Goal: Find specific page/section: Find specific page/section

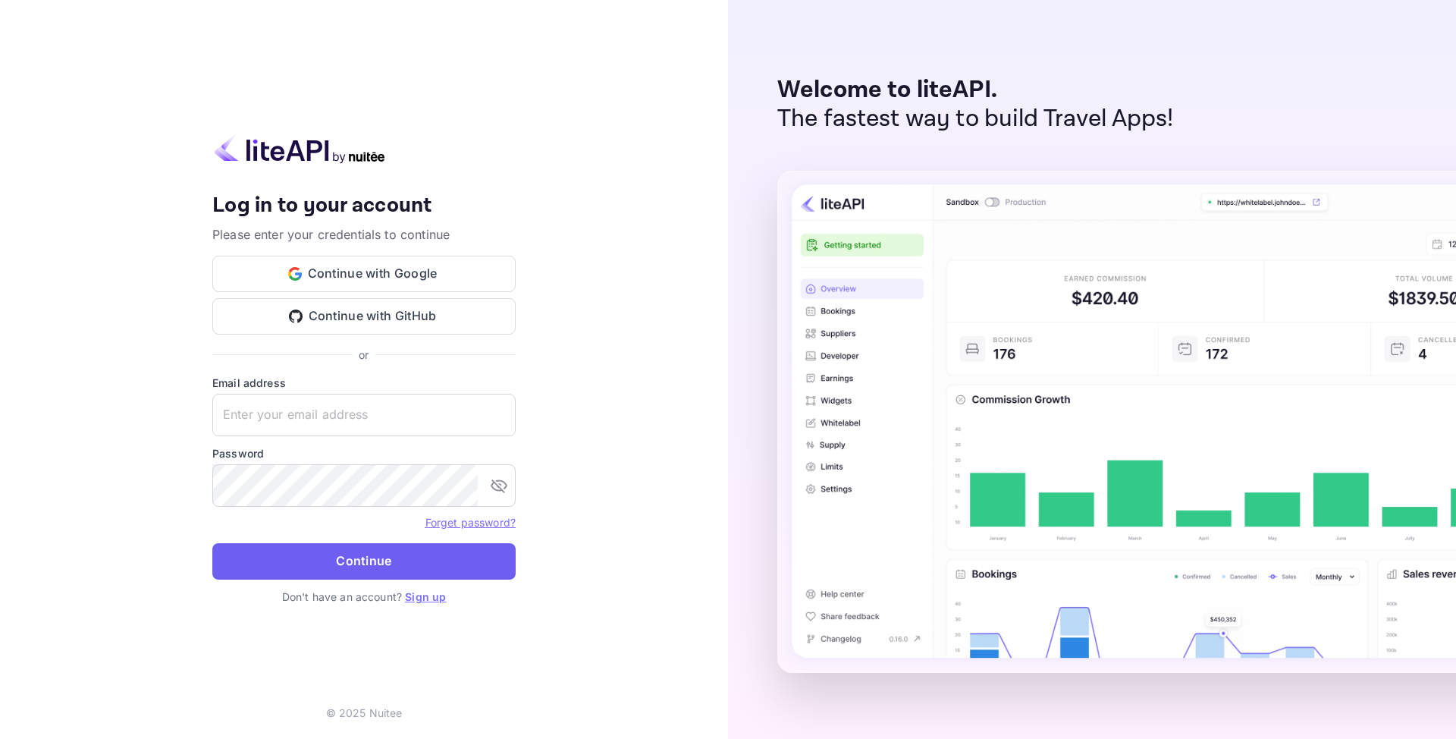
type input "[EMAIL_ADDRESS][DOMAIN_NAME]"
click at [331, 554] on button "Continue" at bounding box center [363, 561] width 303 height 36
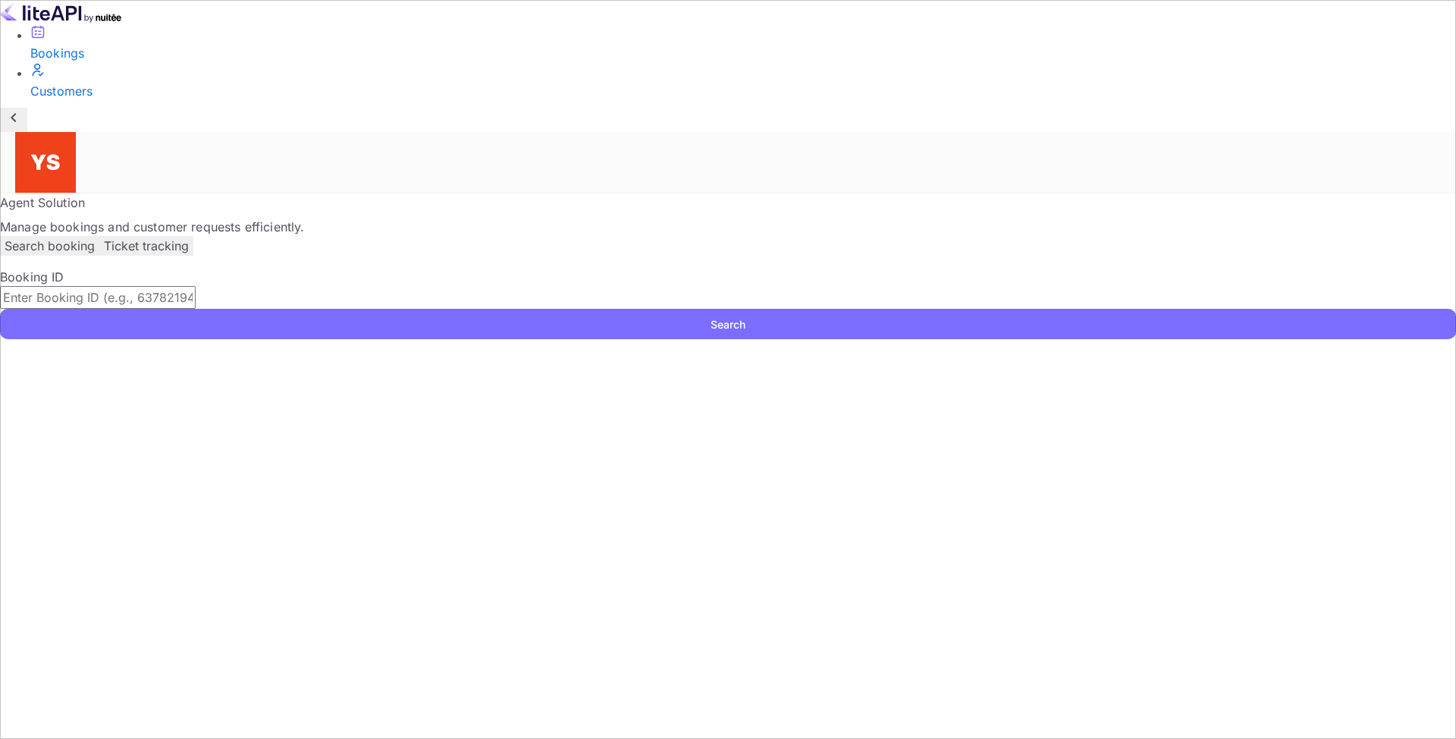
click at [196, 286] on input "text" at bounding box center [98, 297] width 196 height 23
paste input "9267086"
type input "9267086"
click at [1059, 309] on button "Search" at bounding box center [728, 324] width 1456 height 30
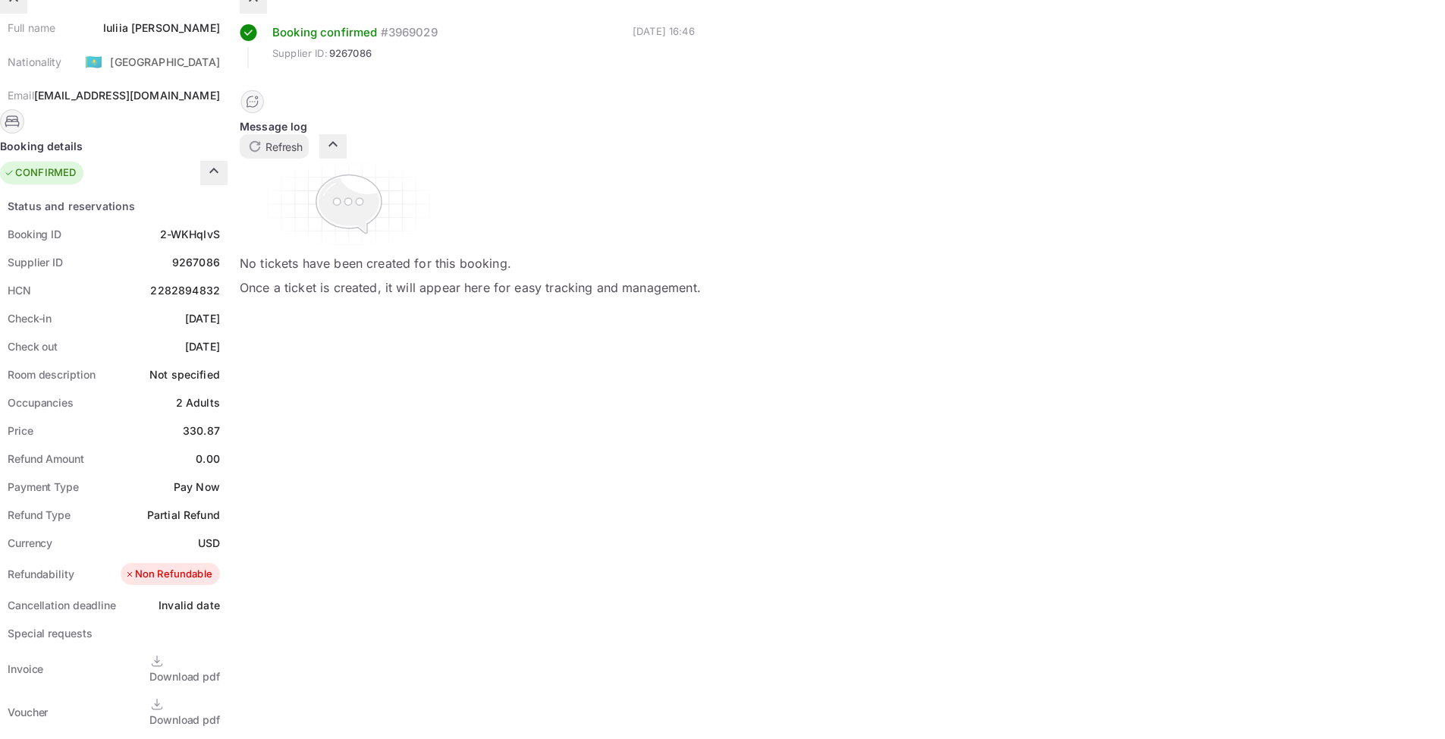
scroll to position [303, 0]
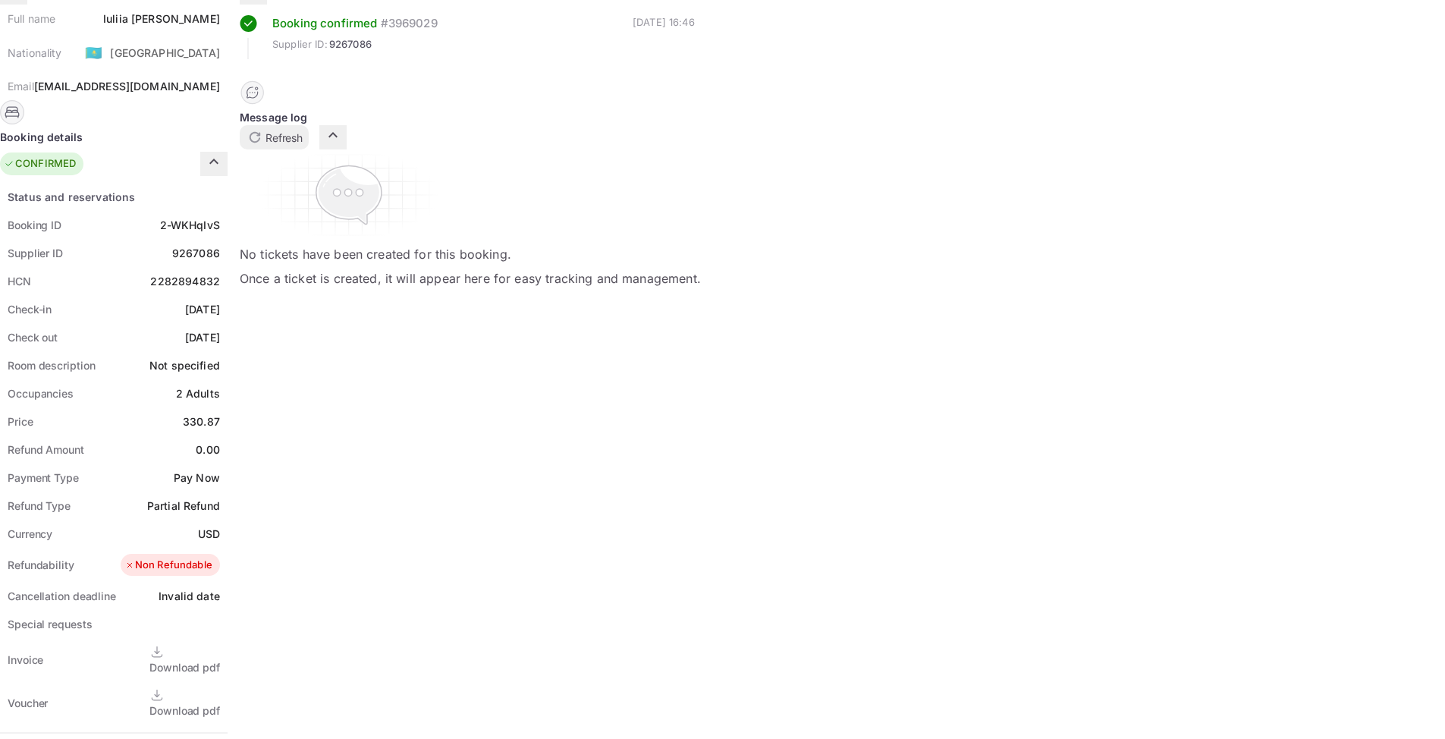
click at [220, 702] on div "Download pdf" at bounding box center [184, 710] width 71 height 16
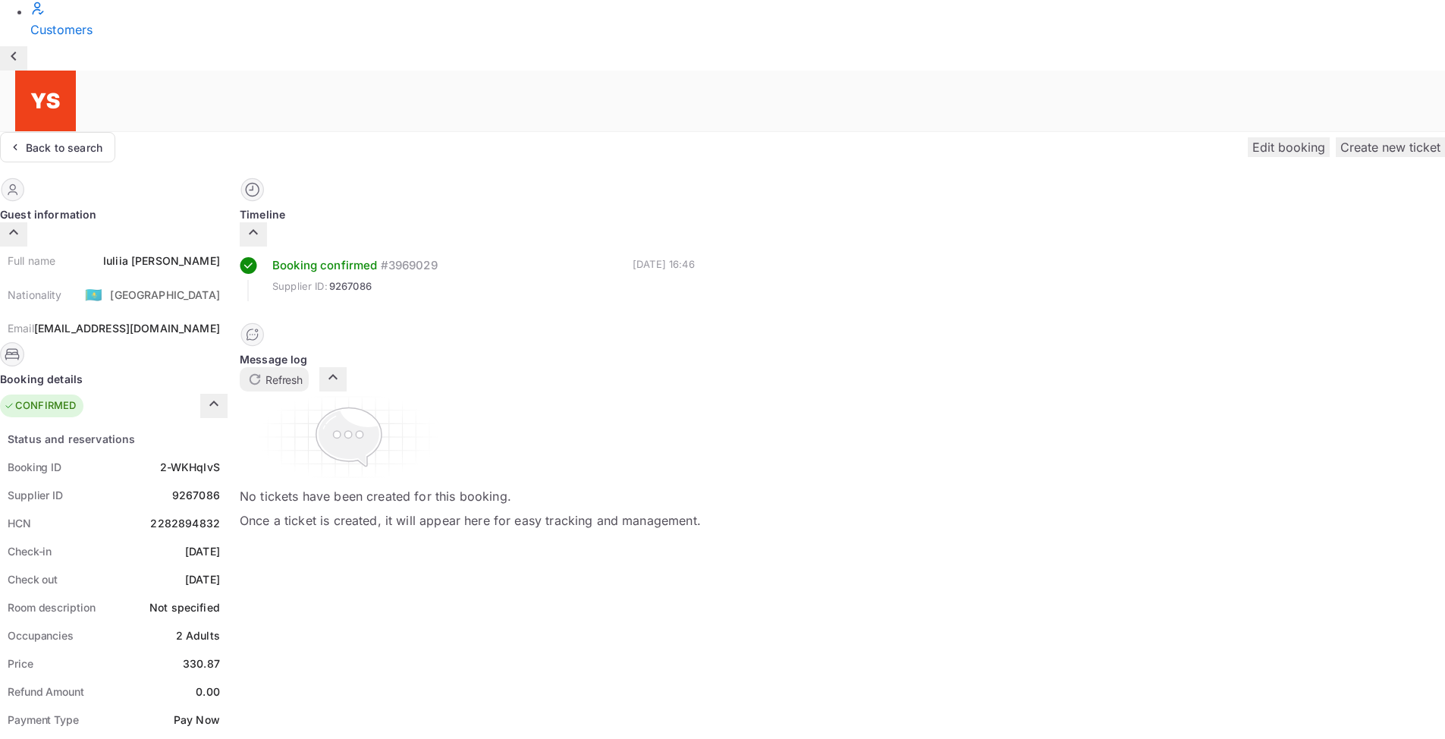
scroll to position [152, 0]
